Goal: Task Accomplishment & Management: Use online tool/utility

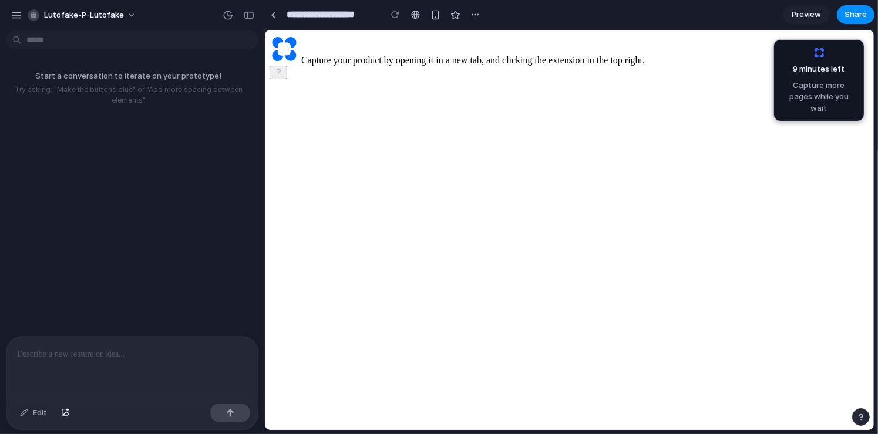
click at [83, 358] on div at bounding box center [131, 368] width 251 height 62
click at [127, 19] on button "lutofake-p-lutofake" at bounding box center [82, 15] width 119 height 19
click at [159, 32] on div "Settings Invite members Change theme Sign out" at bounding box center [439, 217] width 878 height 434
click at [538, 66] on div "Capture your product by opening it in a new tab, and clicking the extension in …" at bounding box center [568, 50] width 599 height 31
drag, startPoint x: 106, startPoint y: 89, endPoint x: 106, endPoint y: 82, distance: 7.6
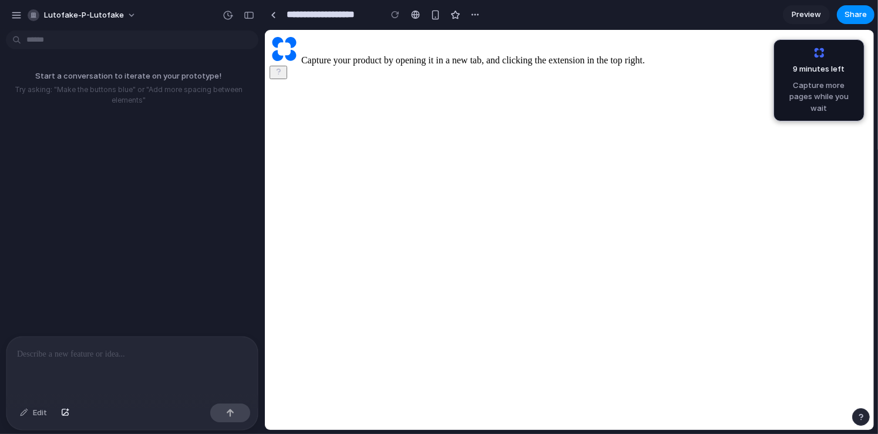
click at [106, 89] on p "Try asking: "Make the buttons blue" or "Add more spacing between elements"" at bounding box center [129, 95] width 248 height 21
drag, startPoint x: 106, startPoint y: 75, endPoint x: 78, endPoint y: 75, distance: 27.6
click at [105, 75] on p "Start a conversation to iterate on your prototype!" at bounding box center [129, 76] width 248 height 12
click at [84, 337] on div at bounding box center [131, 368] width 251 height 62
drag, startPoint x: 85, startPoint y: 342, endPoint x: 68, endPoint y: 317, distance: 30.0
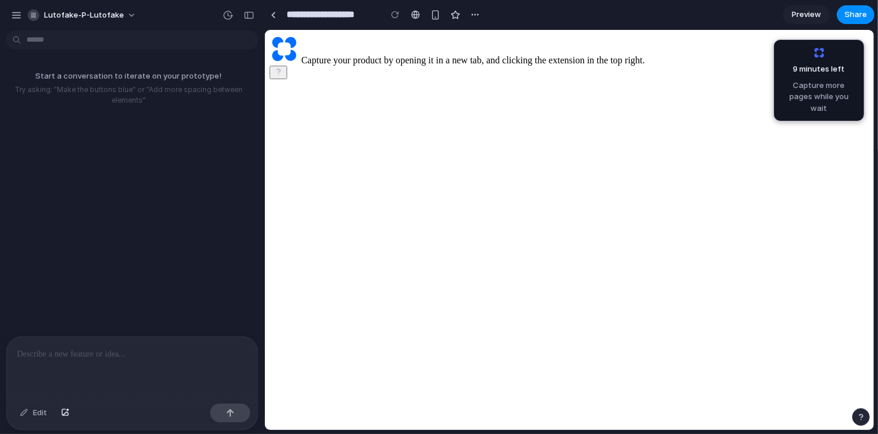
click at [84, 342] on div at bounding box center [131, 368] width 251 height 62
click at [232, 408] on button "button" at bounding box center [230, 413] width 40 height 19
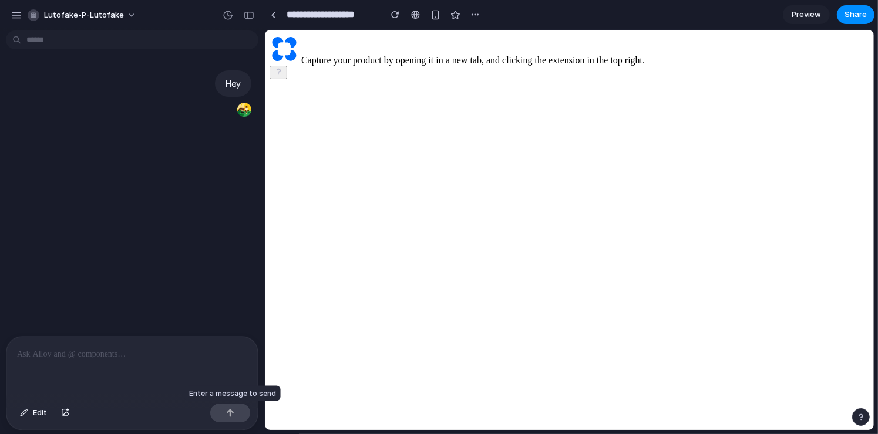
click at [231, 413] on div at bounding box center [230, 413] width 40 height 19
click at [412, 79] on main "Capture your product by opening it in a new tab, and clicking the extension in …" at bounding box center [568, 57] width 599 height 45
click at [133, 362] on div at bounding box center [131, 368] width 251 height 62
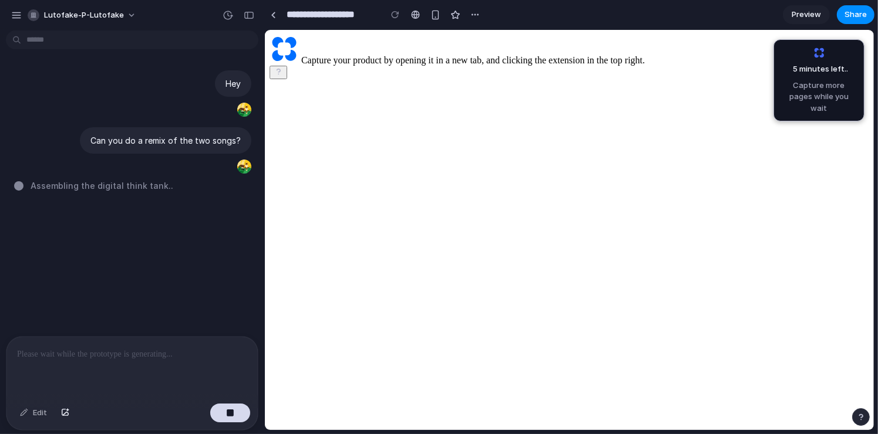
click at [86, 189] on span "Assembling the digital think tank .." at bounding box center [102, 186] width 143 height 12
click at [783, 82] on span "Capture more pages while you wait" at bounding box center [819, 97] width 76 height 35
drag, startPoint x: 788, startPoint y: 69, endPoint x: 828, endPoint y: 94, distance: 47.7
click at [828, 94] on div "5 minutes left ... Capture more pages while you wait" at bounding box center [819, 80] width 76 height 67
click at [439, 217] on div at bounding box center [439, 217] width 0 height 0
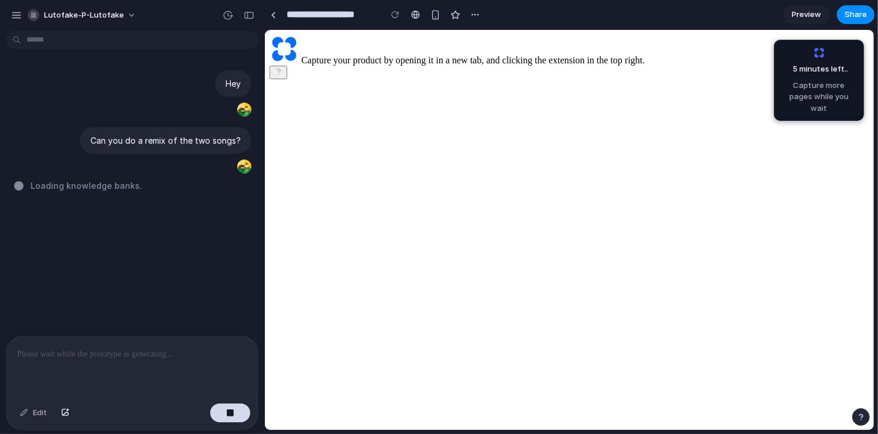
drag, startPoint x: 29, startPoint y: 186, endPoint x: 140, endPoint y: 186, distance: 111.0
click at [140, 186] on div "Loading knowledge banks ." at bounding box center [135, 186] width 243 height 12
